Goal: Task Accomplishment & Management: Use online tool/utility

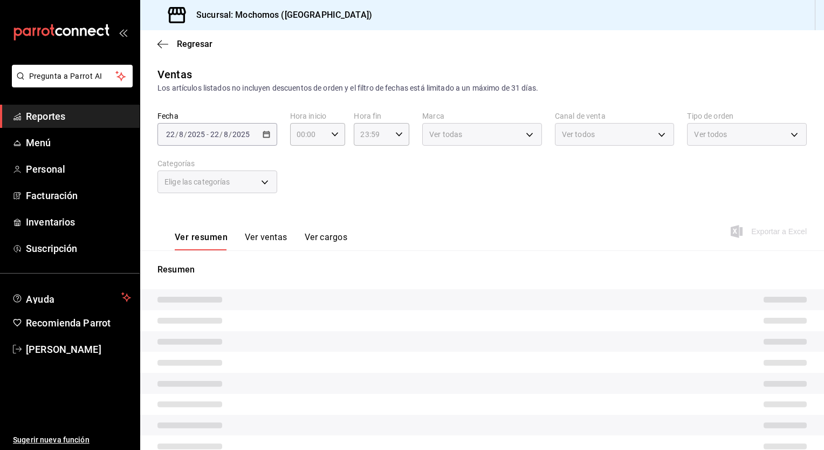
type input "PARROT,UBER_EATS,RAPPI,DIDI_FOOD,ONLINE"
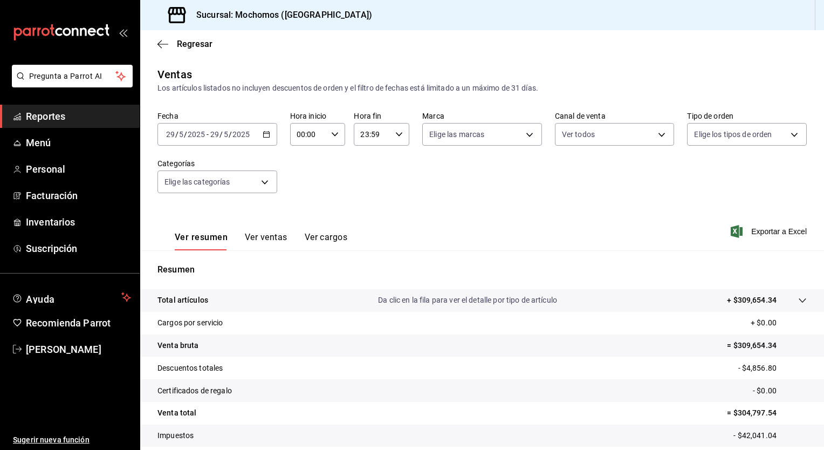
click at [264, 135] on icon "button" at bounding box center [267, 135] width 8 height 8
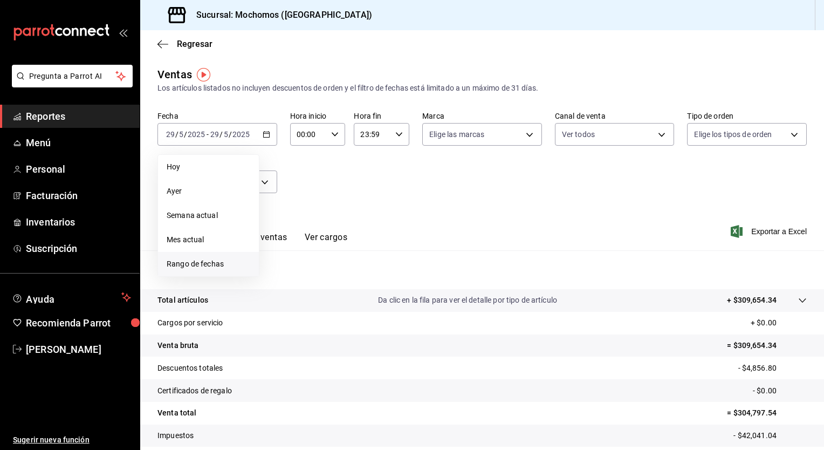
click at [197, 267] on span "Rango de fechas" at bounding box center [209, 263] width 84 height 11
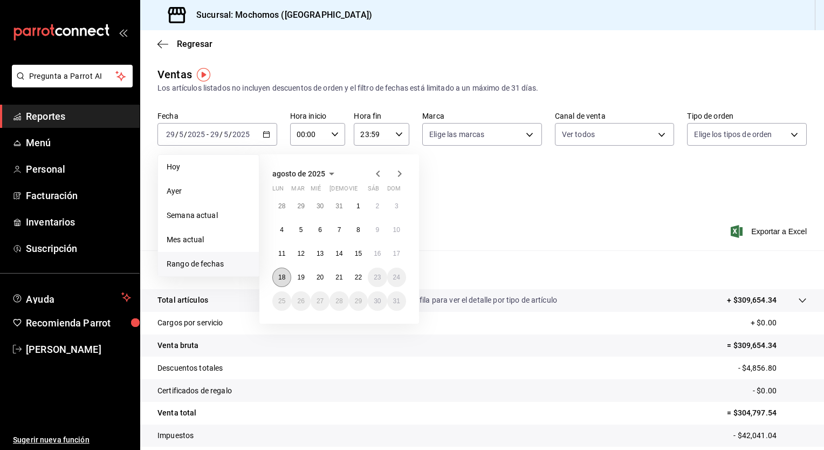
click at [280, 276] on abbr "18" at bounding box center [281, 277] width 7 height 8
click at [362, 275] on button "22" at bounding box center [358, 276] width 19 height 19
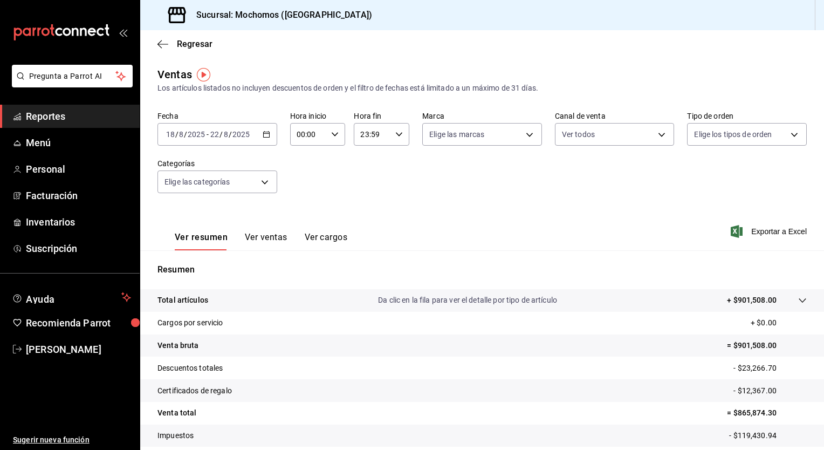
click at [335, 133] on icon "button" at bounding box center [335, 135] width 8 height 8
click at [304, 197] on span "05" at bounding box center [302, 197] width 10 height 9
type input "05:00"
click at [328, 163] on span "00" at bounding box center [330, 161] width 10 height 9
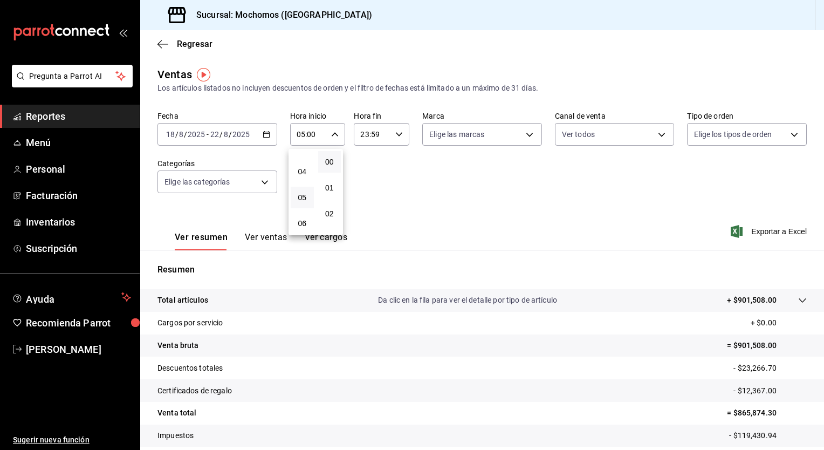
click at [397, 135] on div at bounding box center [412, 225] width 824 height 450
click at [397, 135] on \(Stroke\) "button" at bounding box center [399, 134] width 6 height 4
click at [365, 183] on span "05" at bounding box center [365, 181] width 10 height 9
click at [395, 163] on span "00" at bounding box center [393, 161] width 10 height 9
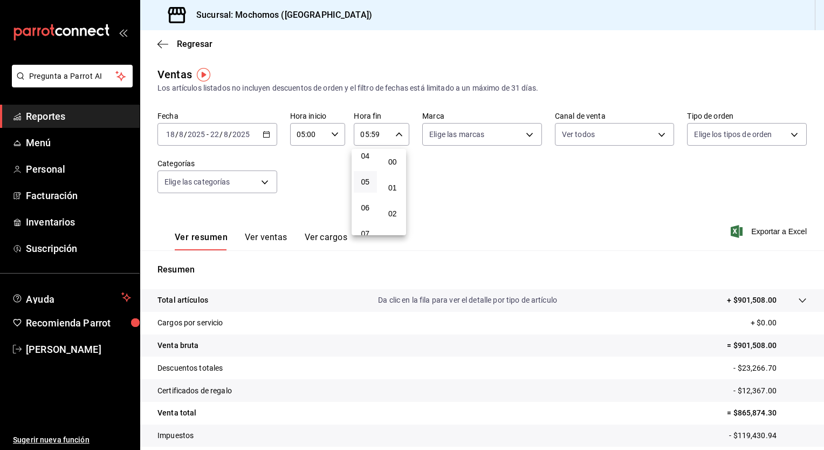
type input "05:00"
click at [437, 187] on div at bounding box center [412, 225] width 824 height 450
click at [781, 229] on span "Exportar a Excel" at bounding box center [770, 231] width 74 height 13
